Goal: Task Accomplishment & Management: Use online tool/utility

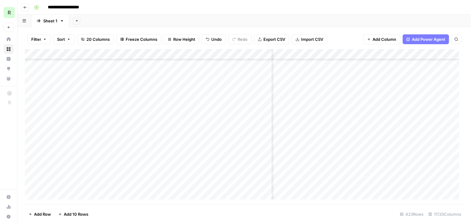
scroll to position [92, 522]
click at [353, 137] on div "Add Column" at bounding box center [244, 126] width 439 height 155
click at [365, 139] on div "Add Column" at bounding box center [244, 126] width 439 height 155
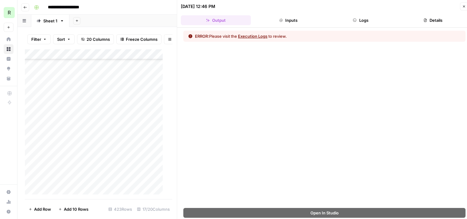
click at [461, 7] on button "Close" at bounding box center [464, 6] width 8 height 8
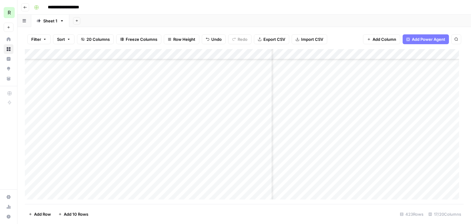
scroll to position [92, 548]
click at [355, 139] on div "Add Column" at bounding box center [244, 126] width 439 height 155
click at [207, 128] on div "Add Column" at bounding box center [244, 126] width 439 height 155
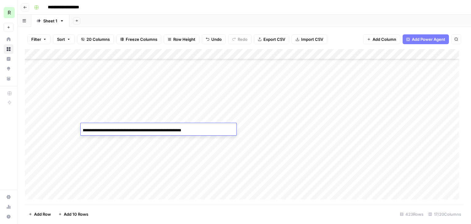
scroll to position [0, 0]
click at [190, 129] on div "**********" at bounding box center [159, 130] width 156 height 10
click at [263, 130] on div "Add Column" at bounding box center [244, 126] width 439 height 155
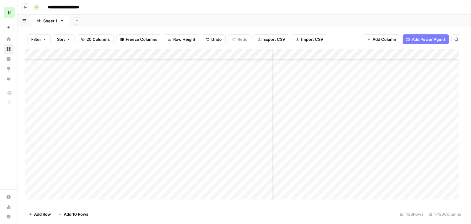
scroll to position [92, 69]
click at [254, 129] on div "Add Column" at bounding box center [244, 126] width 439 height 155
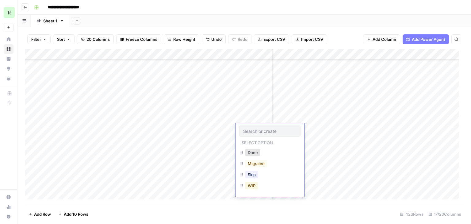
click at [255, 183] on button "WIP" at bounding box center [251, 185] width 13 height 7
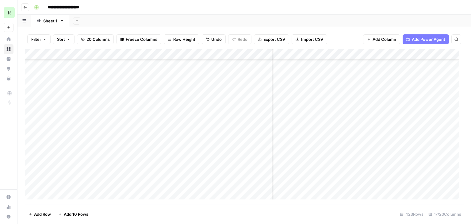
scroll to position [92, 448]
click at [394, 130] on div "Add Column" at bounding box center [244, 126] width 439 height 155
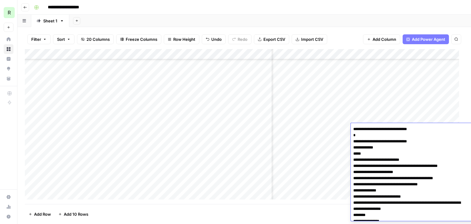
scroll to position [1637, 0]
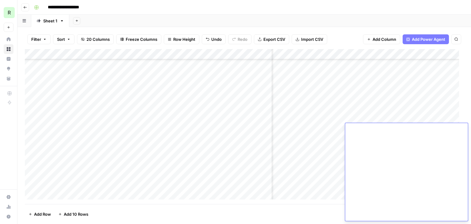
click at [320, 153] on div "Add Column" at bounding box center [244, 126] width 439 height 155
click at [368, 146] on div "Add Column" at bounding box center [244, 126] width 439 height 155
click at [337, 148] on div "Add Column" at bounding box center [244, 126] width 439 height 155
click at [338, 137] on div "Add Column" at bounding box center [244, 126] width 439 height 155
click at [380, 128] on div "Add Column" at bounding box center [244, 126] width 439 height 155
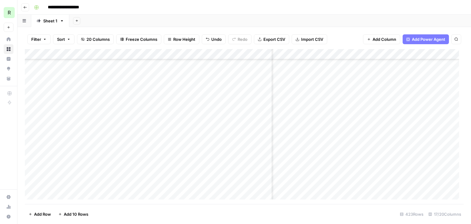
click at [380, 127] on div "Add Column" at bounding box center [244, 126] width 439 height 155
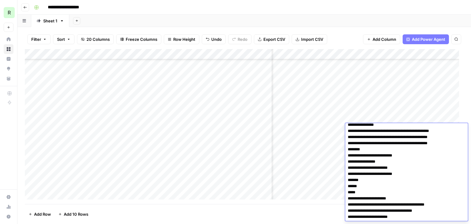
scroll to position [42, 0]
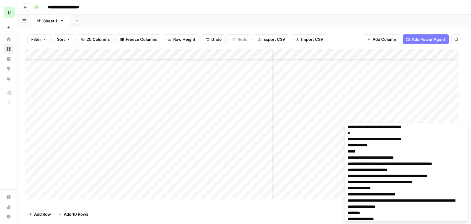
scroll to position [0, 0]
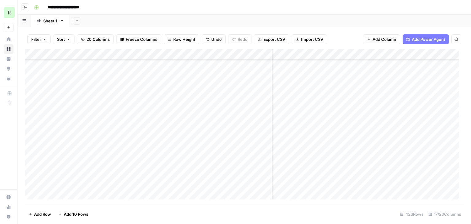
click at [371, 107] on div "Add Column" at bounding box center [244, 126] width 439 height 155
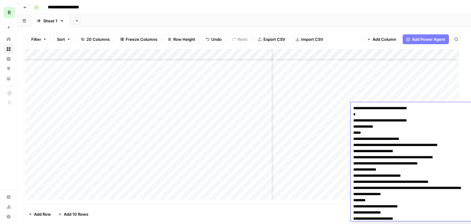
scroll to position [1340, 0]
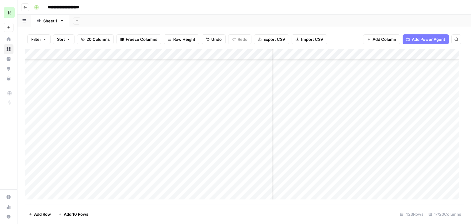
click at [303, 142] on div "Add Column" at bounding box center [244, 126] width 439 height 155
click at [315, 128] on div "Add Column" at bounding box center [244, 126] width 439 height 155
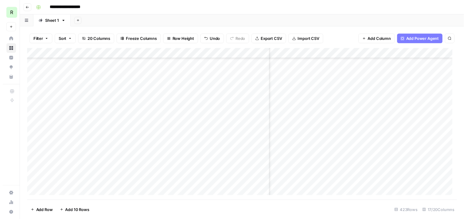
scroll to position [92, 595]
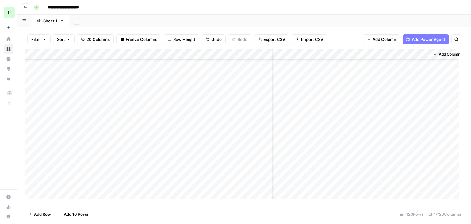
click at [389, 130] on div "Add Column" at bounding box center [244, 126] width 439 height 155
click at [354, 128] on div "Add Column" at bounding box center [244, 126] width 439 height 155
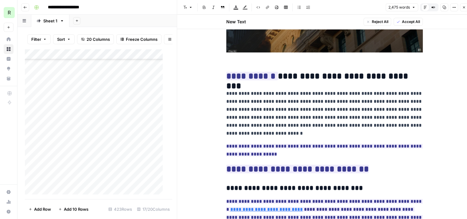
scroll to position [184, 0]
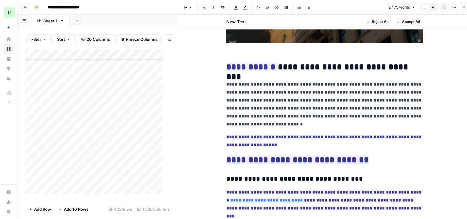
click at [271, 145] on p "**********" at bounding box center [324, 141] width 196 height 16
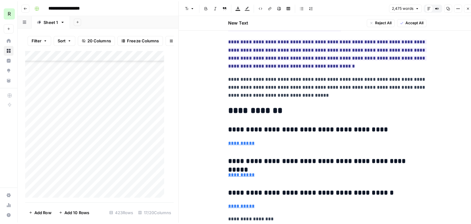
scroll to position [2496, 0]
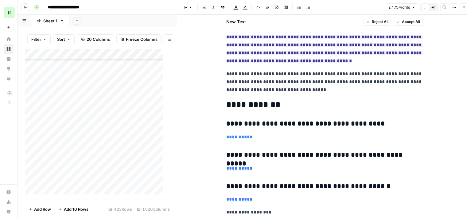
click at [463, 6] on icon "button" at bounding box center [464, 8] width 4 height 4
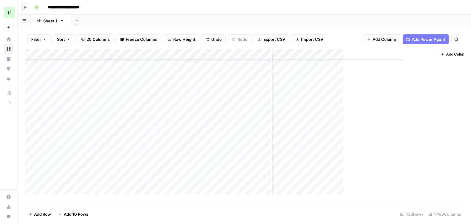
scroll to position [92, 588]
click at [251, 127] on div "Add Column" at bounding box center [244, 126] width 439 height 155
click at [257, 127] on div "Add Column" at bounding box center [244, 126] width 439 height 155
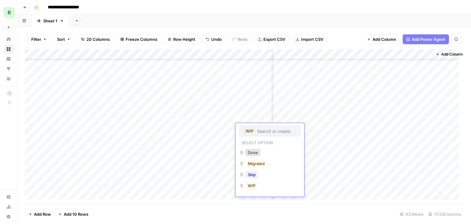
click at [257, 127] on div "WIP" at bounding box center [269, 130] width 61 height 11
click at [257, 153] on button "Done" at bounding box center [252, 152] width 15 height 7
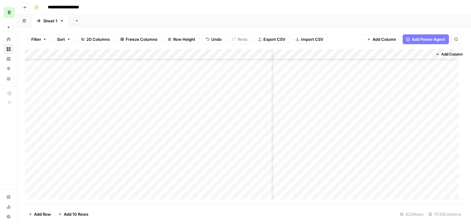
click at [254, 141] on div "Add Column" at bounding box center [244, 126] width 439 height 155
click at [214, 137] on div "Add Column" at bounding box center [244, 126] width 439 height 155
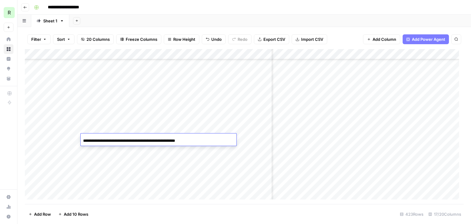
scroll to position [0, 0]
click at [251, 141] on div "Add Column" at bounding box center [244, 126] width 439 height 155
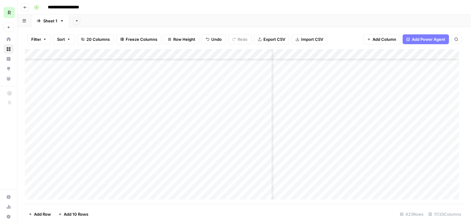
scroll to position [92, 71]
click at [217, 140] on div "Add Column" at bounding box center [244, 126] width 439 height 155
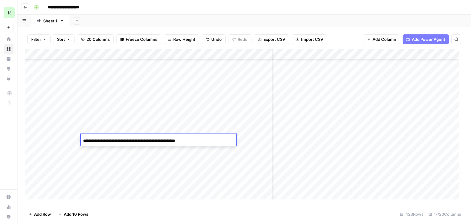
scroll to position [0, 0]
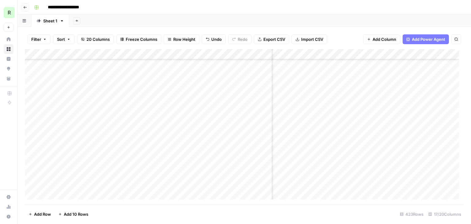
click at [259, 141] on div "Add Column" at bounding box center [244, 126] width 439 height 155
click at [387, 138] on div "Add Column" at bounding box center [244, 126] width 439 height 155
click at [405, 138] on div "Add Column" at bounding box center [244, 126] width 439 height 155
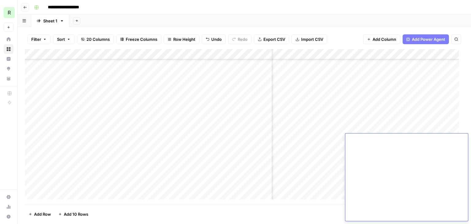
click at [335, 138] on div "Add Column" at bounding box center [244, 126] width 439 height 155
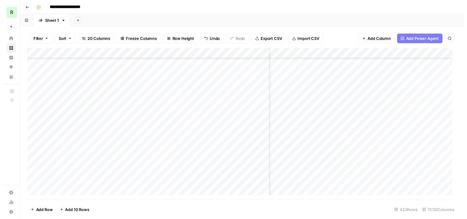
scroll to position [92, 530]
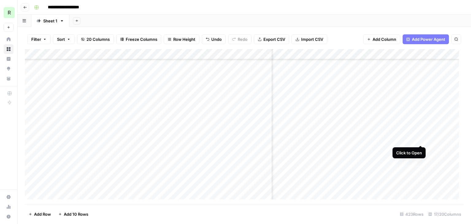
click at [421, 139] on div "Add Column" at bounding box center [244, 126] width 439 height 155
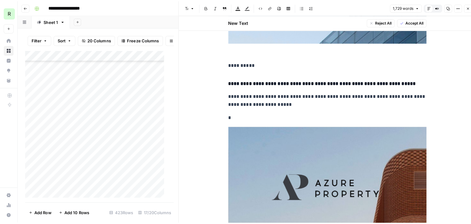
scroll to position [4633, 0]
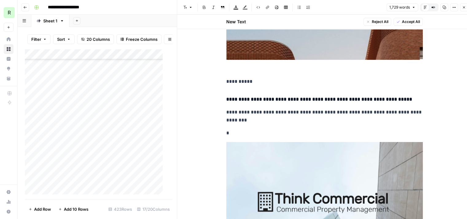
click at [462, 8] on icon "button" at bounding box center [464, 8] width 4 height 4
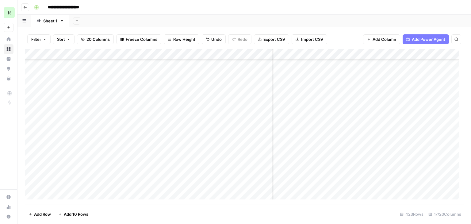
scroll to position [92, 175]
click at [259, 144] on div "Add Column" at bounding box center [244, 126] width 439 height 155
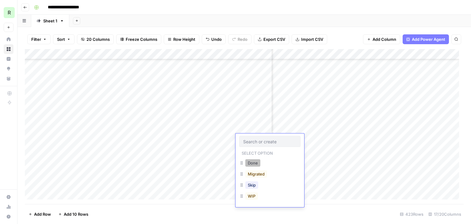
click at [250, 162] on button "Done" at bounding box center [252, 162] width 15 height 7
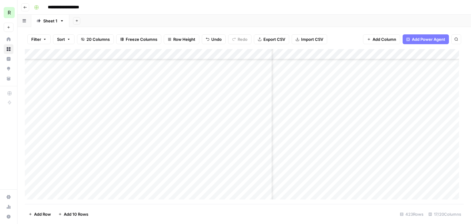
click at [281, 14] on header "**********" at bounding box center [244, 7] width 454 height 15
click at [274, 15] on div "Add Sheet" at bounding box center [270, 21] width 402 height 12
click at [401, 58] on input "*****" at bounding box center [398, 56] width 67 height 7
type input "**********"
click at [391, 66] on div "Type to search" at bounding box center [410, 64] width 90 height 9
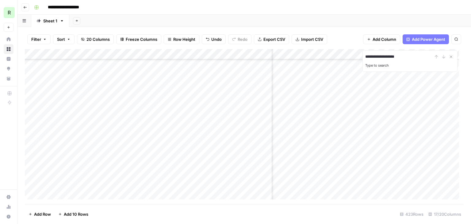
click at [387, 66] on label "Type to search" at bounding box center [377, 65] width 24 height 4
click at [387, 60] on input "**********" at bounding box center [398, 56] width 67 height 7
drag, startPoint x: 415, startPoint y: 52, endPoint x: 412, endPoint y: 54, distance: 3.3
click at [413, 53] on div "**********" at bounding box center [410, 60] width 95 height 21
click at [412, 54] on input "**********" at bounding box center [398, 56] width 67 height 7
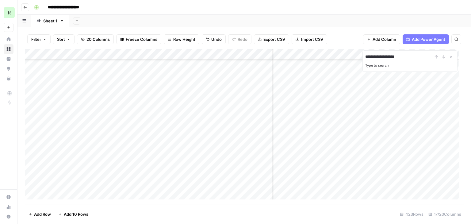
drag, startPoint x: 415, startPoint y: 56, endPoint x: 357, endPoint y: 54, distance: 58.6
click at [357, 54] on div "**********" at bounding box center [244, 126] width 439 height 155
click at [404, 56] on input "**********" at bounding box center [398, 56] width 67 height 7
drag, startPoint x: 366, startPoint y: 55, endPoint x: 353, endPoint y: 54, distance: 12.9
click at [353, 54] on div "**********" at bounding box center [244, 126] width 439 height 155
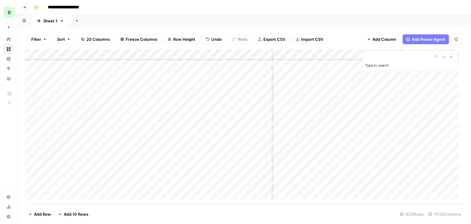
click at [399, 21] on div "Add Sheet" at bounding box center [270, 21] width 402 height 12
click at [272, 3] on div "**********" at bounding box center [249, 7] width 434 height 10
click at [213, 78] on div "Add Column" at bounding box center [244, 126] width 439 height 155
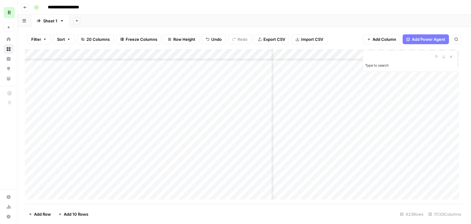
click at [259, 109] on div "Add Column" at bounding box center [244, 126] width 439 height 155
drag, startPoint x: 376, startPoint y: 151, endPoint x: 394, endPoint y: 151, distance: 17.8
click at [394, 151] on div "Add Column" at bounding box center [244, 126] width 439 height 155
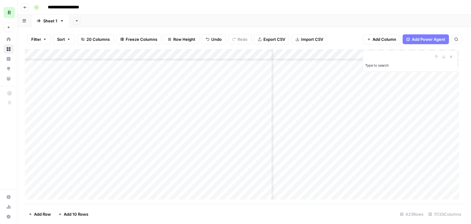
click at [330, 112] on div "Add Column" at bounding box center [244, 126] width 439 height 155
click at [391, 140] on div "Add Column" at bounding box center [244, 126] width 439 height 155
click at [414, 144] on div "Add Column" at bounding box center [244, 126] width 439 height 155
click at [414, 144] on textarea "**********" at bounding box center [419, 144] width 98 height 9
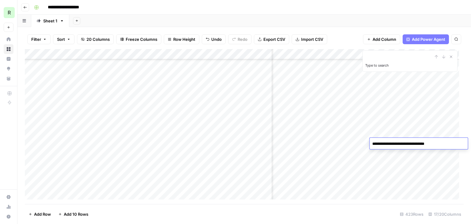
drag, startPoint x: 420, startPoint y: 144, endPoint x: 415, endPoint y: 143, distance: 4.6
click at [415, 143] on textarea "**********" at bounding box center [419, 144] width 98 height 9
type textarea "**********"
click at [403, 166] on div "Add Column" at bounding box center [244, 126] width 439 height 155
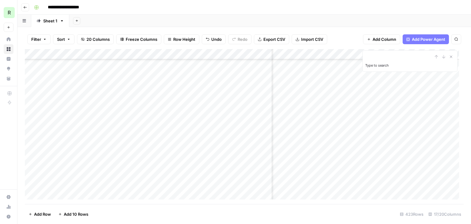
click at [395, 122] on div "Add Column" at bounding box center [244, 126] width 439 height 155
click at [396, 122] on div "Add Column" at bounding box center [244, 126] width 439 height 155
click at [385, 139] on div "Add Column" at bounding box center [244, 126] width 439 height 155
click at [387, 145] on div "Add Column" at bounding box center [244, 126] width 439 height 155
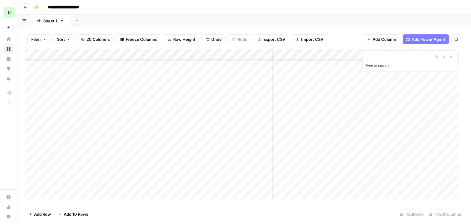
click at [405, 137] on div "Add Column" at bounding box center [244, 126] width 439 height 155
drag, startPoint x: 364, startPoint y: 139, endPoint x: 395, endPoint y: 137, distance: 30.4
click at [395, 137] on div "Add Column" at bounding box center [244, 126] width 439 height 155
click at [368, 141] on div "Add Column" at bounding box center [244, 126] width 439 height 155
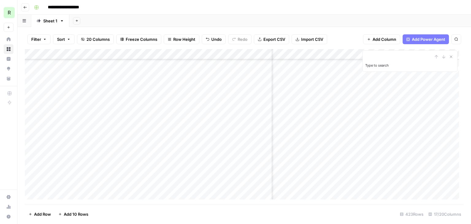
click at [403, 145] on div "Add Column" at bounding box center [244, 126] width 439 height 155
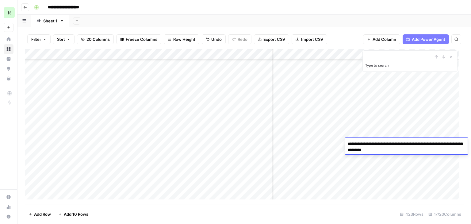
click at [430, 145] on textarea "**********" at bounding box center [406, 147] width 123 height 15
click at [418, 148] on textarea "**********" at bounding box center [406, 147] width 123 height 15
click at [406, 160] on div "Add Column" at bounding box center [244, 126] width 439 height 155
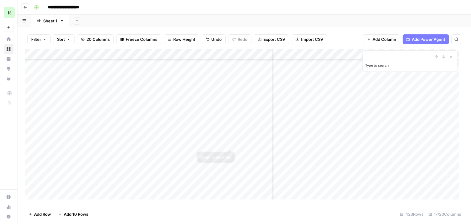
click at [263, 145] on div "Add Column" at bounding box center [244, 126] width 439 height 155
click at [251, 141] on div "Add Column" at bounding box center [244, 126] width 439 height 155
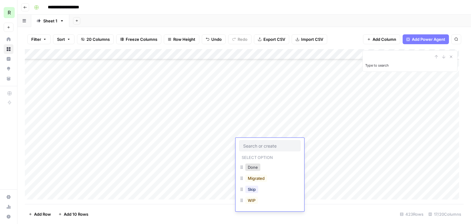
click at [251, 141] on div at bounding box center [269, 145] width 61 height 11
click at [252, 199] on button "WIP" at bounding box center [251, 200] width 13 height 7
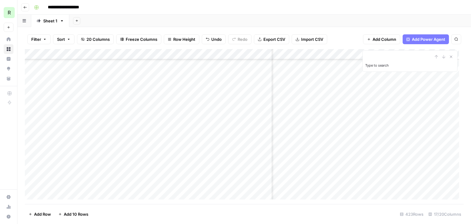
scroll to position [307, 426]
click at [453, 57] on icon "Close Search" at bounding box center [451, 56] width 5 height 5
click at [291, 143] on div "Add Column" at bounding box center [244, 126] width 439 height 155
click at [391, 144] on div "Add Column" at bounding box center [244, 126] width 439 height 155
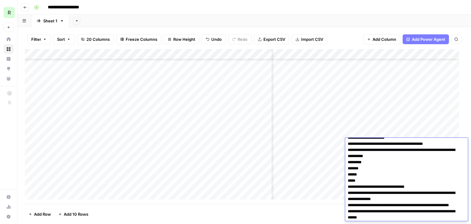
scroll to position [890, 0]
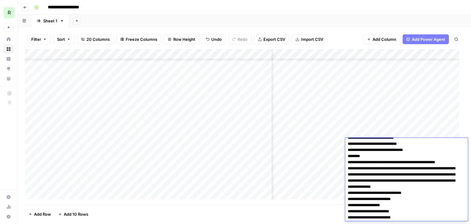
click at [386, 167] on textarea at bounding box center [404, 49] width 118 height 1598
click at [322, 151] on div "Add Column" at bounding box center [244, 126] width 439 height 155
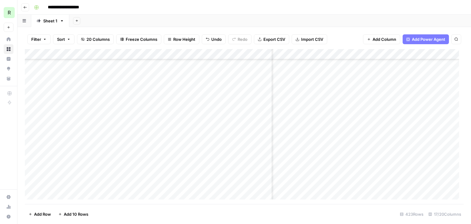
scroll to position [399, 426]
click at [205, 156] on div "Add Column" at bounding box center [244, 126] width 439 height 155
click at [259, 159] on div "Add Column" at bounding box center [244, 126] width 439 height 155
drag, startPoint x: 322, startPoint y: 145, endPoint x: 368, endPoint y: 145, distance: 46.0
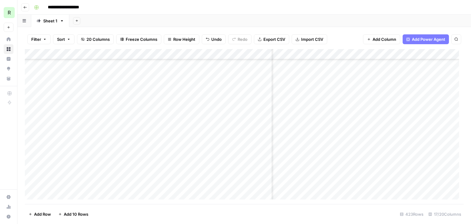
click at [368, 145] on div "Add Column" at bounding box center [244, 126] width 439 height 155
click at [325, 159] on div "Add Column" at bounding box center [244, 126] width 439 height 155
click at [252, 120] on div "Add Column" at bounding box center [244, 126] width 439 height 155
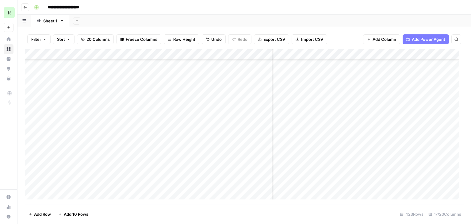
scroll to position [92, 286]
click at [251, 149] on div "Add Column" at bounding box center [244, 126] width 439 height 155
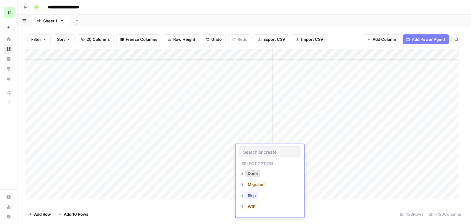
click at [216, 159] on div "Add Column" at bounding box center [244, 126] width 439 height 155
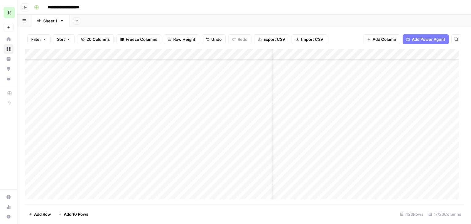
click at [247, 149] on div "Add Column" at bounding box center [244, 126] width 439 height 155
click at [333, 160] on div "Add Column" at bounding box center [244, 126] width 439 height 155
click at [301, 171] on div "Add Column" at bounding box center [244, 126] width 439 height 155
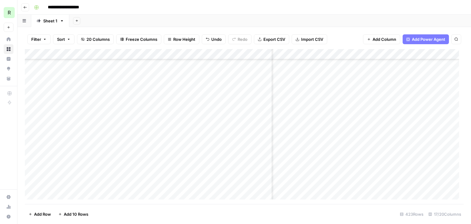
scroll to position [92, 356]
click at [342, 170] on div "Add Column" at bounding box center [244, 126] width 439 height 155
